Goal: Information Seeking & Learning: Compare options

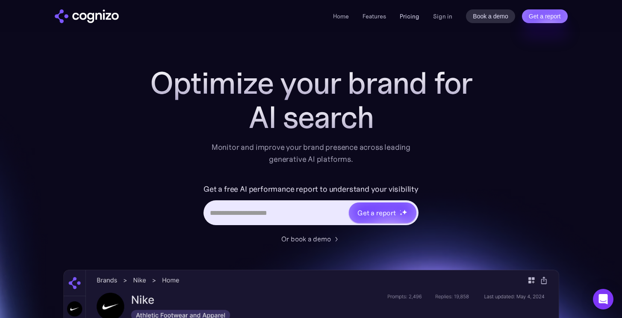
click at [413, 15] on link "Pricing" at bounding box center [410, 16] width 20 height 8
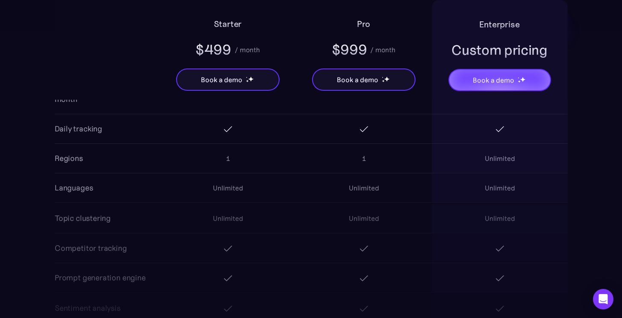
scroll to position [794, 0]
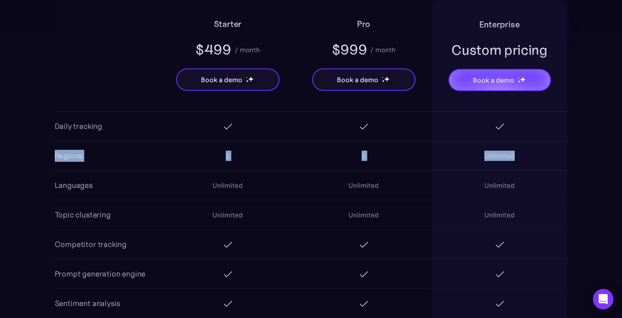
drag, startPoint x: 60, startPoint y: 157, endPoint x: 517, endPoint y: 153, distance: 456.3
click at [490, 160] on div "Unlimited" at bounding box center [499, 156] width 30 height 10
click at [229, 158] on div "1" at bounding box center [228, 156] width 4 height 10
click at [231, 158] on div "1" at bounding box center [228, 155] width 136 height 27
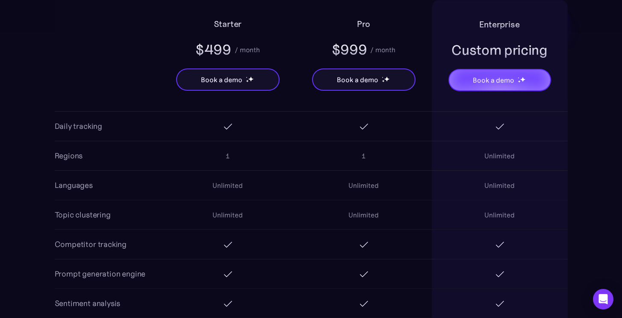
click at [231, 158] on div "1" at bounding box center [228, 155] width 136 height 27
click at [225, 157] on div "1" at bounding box center [228, 155] width 136 height 27
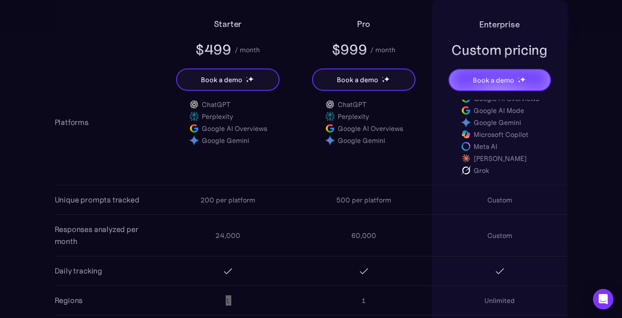
scroll to position [652, 0]
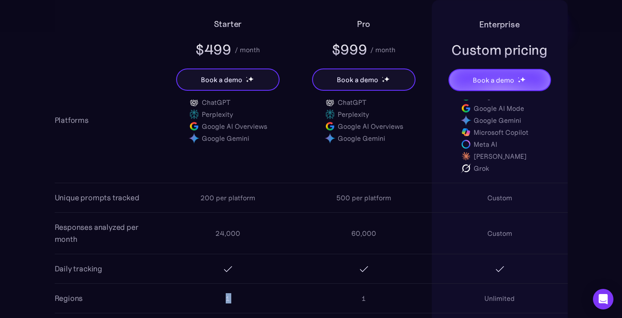
click at [234, 193] on div "200 per platform" at bounding box center [228, 197] width 55 height 10
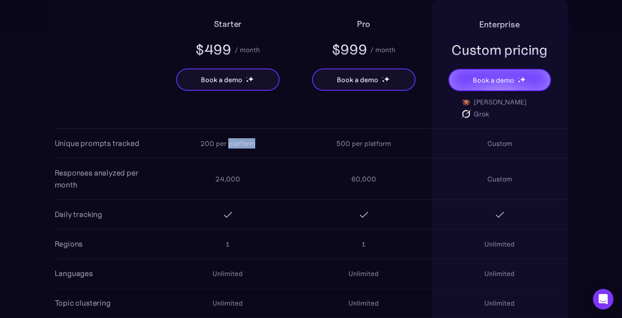
scroll to position [707, 0]
drag, startPoint x: 51, startPoint y: 245, endPoint x: 529, endPoint y: 250, distance: 477.7
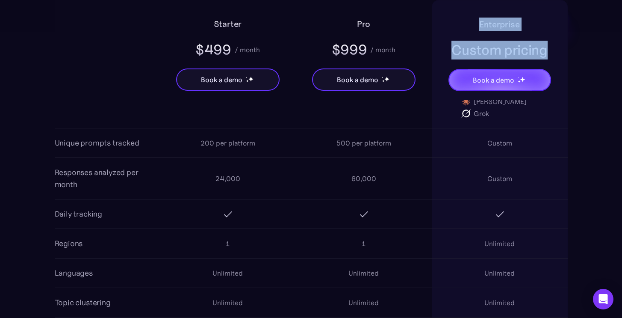
drag, startPoint x: 478, startPoint y: 26, endPoint x: 553, endPoint y: 53, distance: 79.8
click at [554, 53] on div "Enterprise Custom pricing Book a demo" at bounding box center [500, 50] width 136 height 100
click at [553, 53] on div "Enterprise Custom pricing Book a demo" at bounding box center [500, 50] width 136 height 100
drag, startPoint x: 553, startPoint y: 53, endPoint x: 468, endPoint y: 19, distance: 92.1
click at [468, 19] on div "Enterprise Custom pricing Book a demo" at bounding box center [500, 50] width 136 height 100
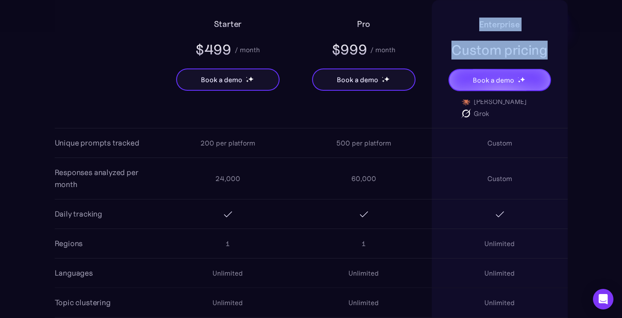
click at [468, 19] on div "Enterprise Custom pricing Book a demo" at bounding box center [500, 50] width 136 height 100
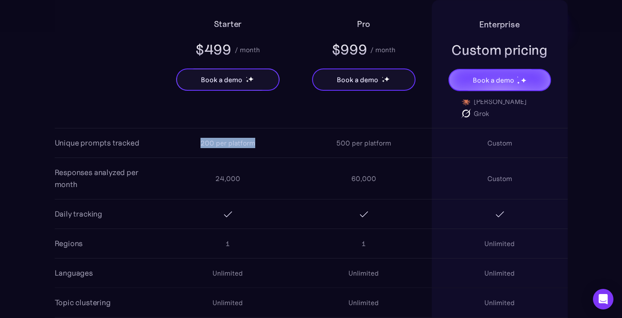
drag, startPoint x: 194, startPoint y: 142, endPoint x: 260, endPoint y: 145, distance: 65.9
click at [260, 145] on div "200 per platform" at bounding box center [228, 142] width 136 height 27
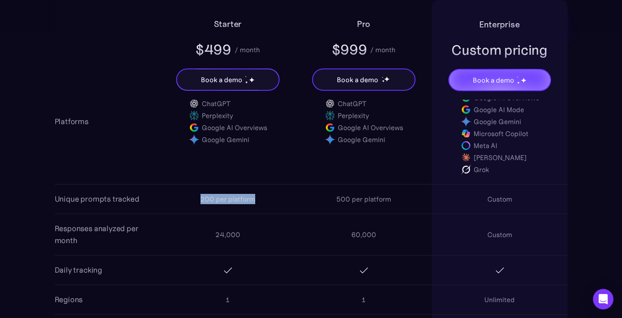
scroll to position [652, 0]
click at [207, 200] on div "200 per platform" at bounding box center [228, 198] width 55 height 10
drag, startPoint x: 232, startPoint y: 302, endPoint x: 220, endPoint y: 302, distance: 12.4
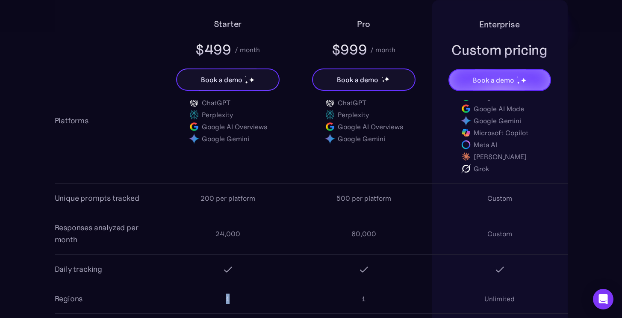
click at [220, 302] on div "1" at bounding box center [228, 298] width 136 height 27
click at [230, 298] on div "1" at bounding box center [228, 298] width 136 height 27
